Goal: Information Seeking & Learning: Learn about a topic

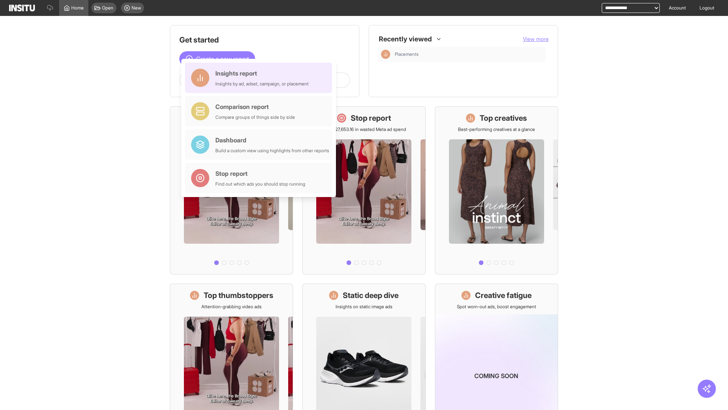
click at [261, 78] on div "Insights report Insights by ad, adset, campaign, or placement" at bounding box center [261, 78] width 93 height 18
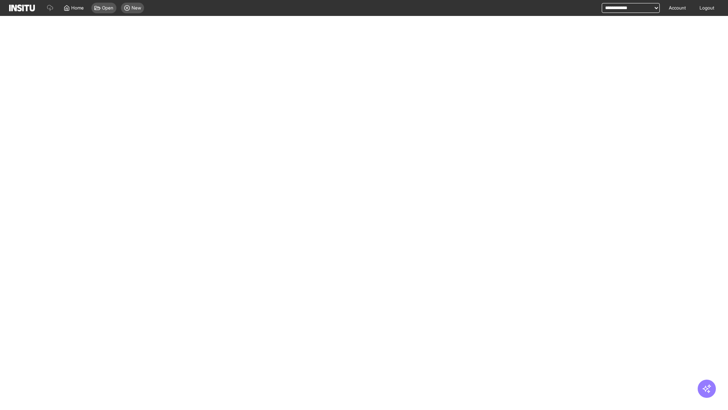
select select "**"
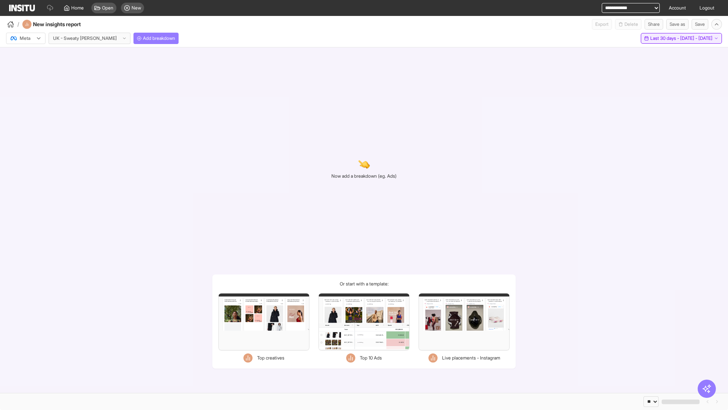
click at [666, 38] on span "Last 30 days - [DATE] - [DATE]" at bounding box center [682, 38] width 62 height 6
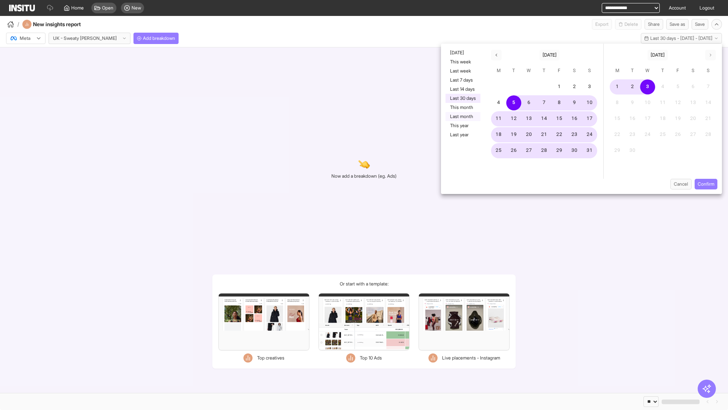
click at [462, 116] on button "Last month" at bounding box center [463, 116] width 35 height 9
